Goal: Transaction & Acquisition: Obtain resource

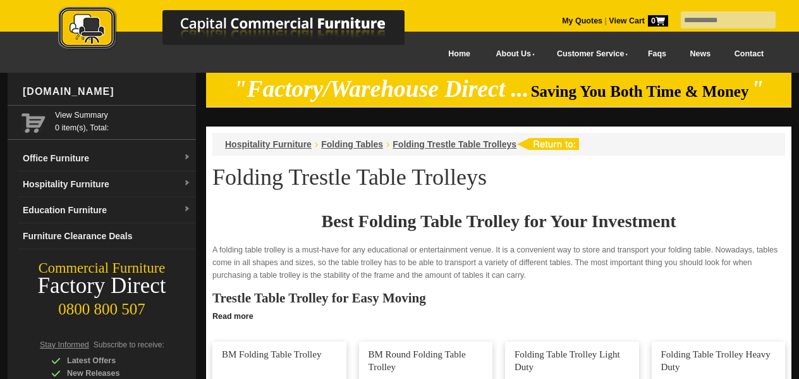
scroll to position [264, 0]
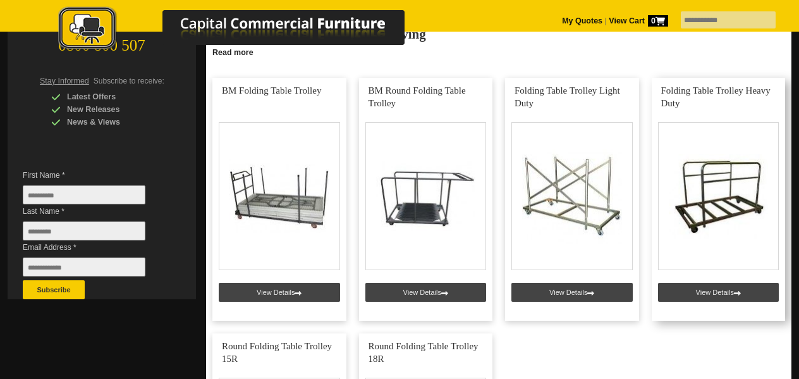
click at [717, 297] on link at bounding box center [719, 199] width 134 height 243
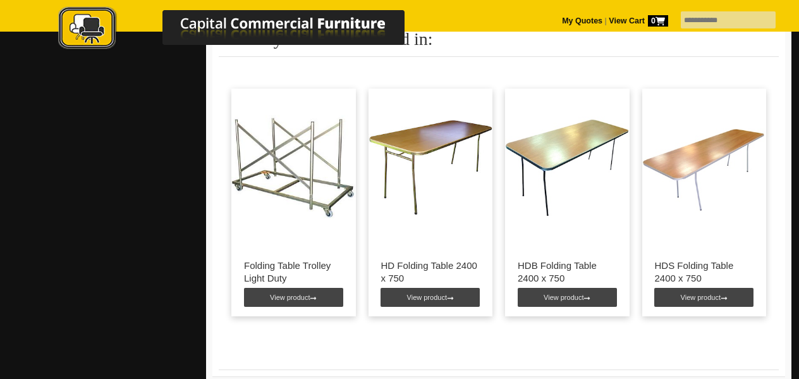
scroll to position [1025, 0]
click at [420, 297] on link "View product" at bounding box center [430, 297] width 99 height 19
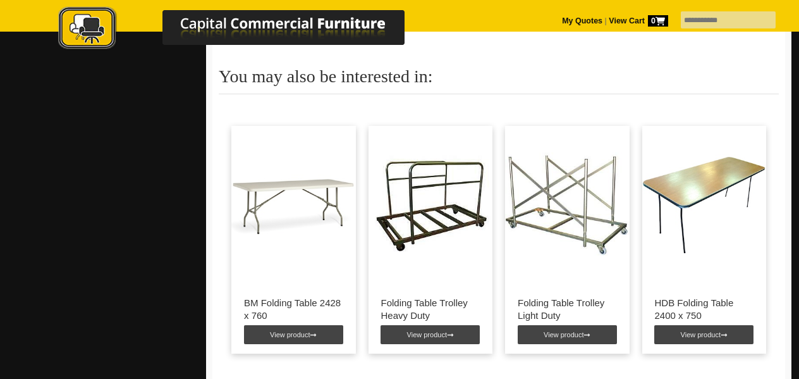
scroll to position [866, 0]
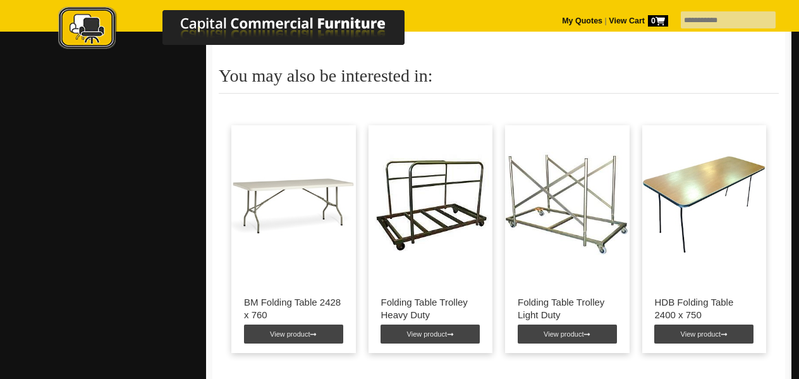
click at [426, 338] on link "View product" at bounding box center [430, 333] width 99 height 19
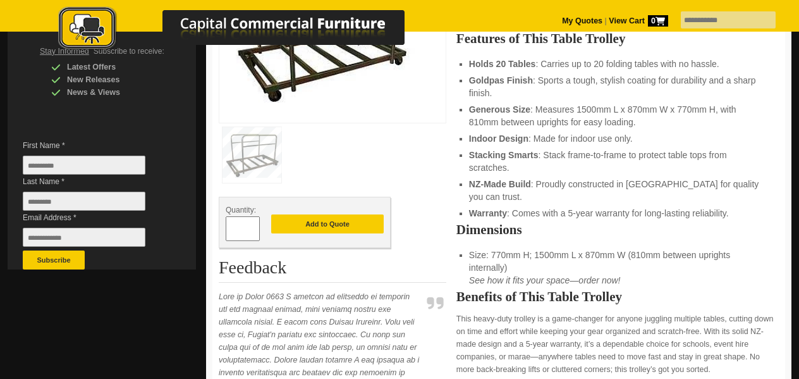
scroll to position [301, 0]
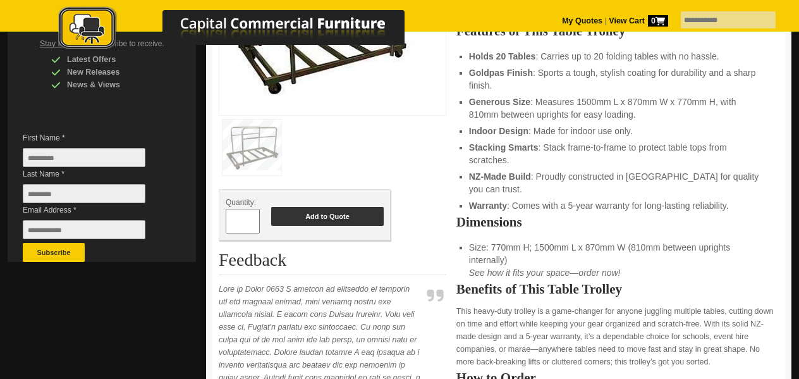
click at [318, 221] on button "Add to Quote" at bounding box center [327, 216] width 113 height 19
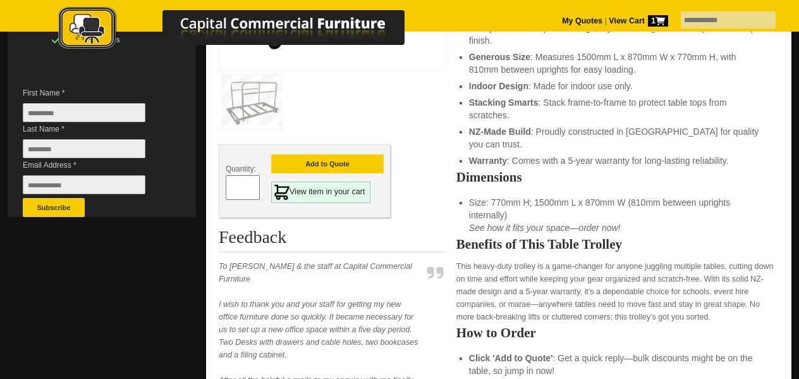
scroll to position [350, 0]
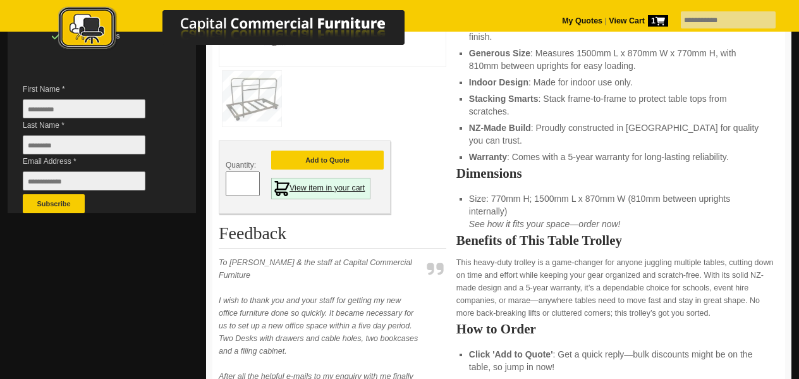
click at [314, 186] on link "View item in your cart" at bounding box center [320, 189] width 99 height 22
